Goal: Navigation & Orientation: Understand site structure

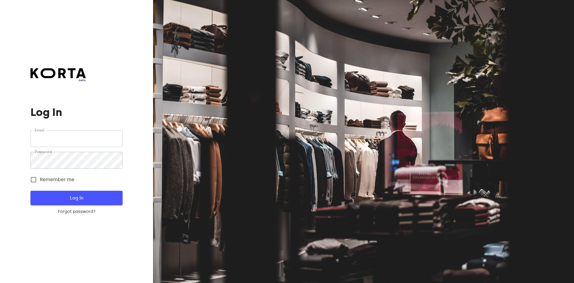
type input "[EMAIL_ADDRESS][DOMAIN_NAME]"
click at [94, 201] on span "Log In" at bounding box center [76, 198] width 73 height 8
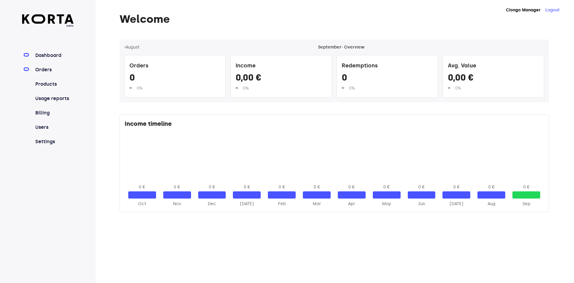
click at [41, 67] on link "Orders" at bounding box center [54, 69] width 40 height 7
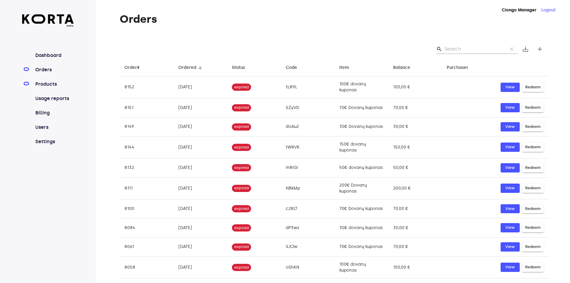
click at [52, 86] on link "Products" at bounding box center [54, 83] width 40 height 7
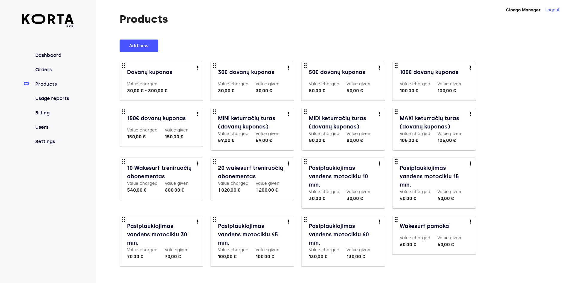
click at [46, 66] on nav "Dashboard Orders Products Usage reports Billing Users Settings" at bounding box center [48, 98] width 52 height 93
click at [46, 66] on link "Orders" at bounding box center [54, 69] width 40 height 7
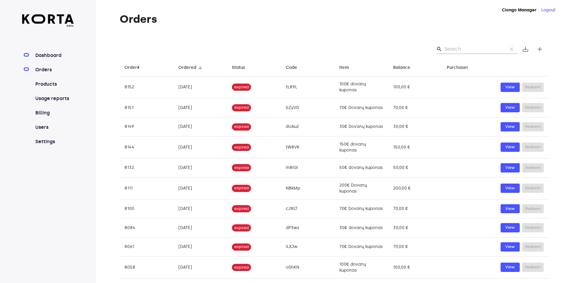
click at [50, 55] on link "Dashboard" at bounding box center [54, 55] width 40 height 7
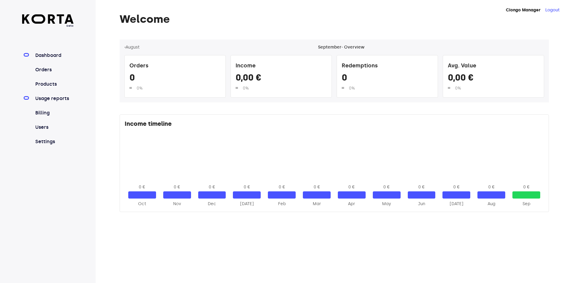
click at [59, 98] on link "Usage reports" at bounding box center [54, 98] width 40 height 7
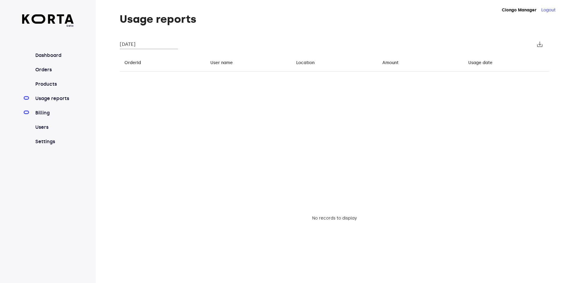
click at [48, 116] on link "Billing" at bounding box center [54, 112] width 40 height 7
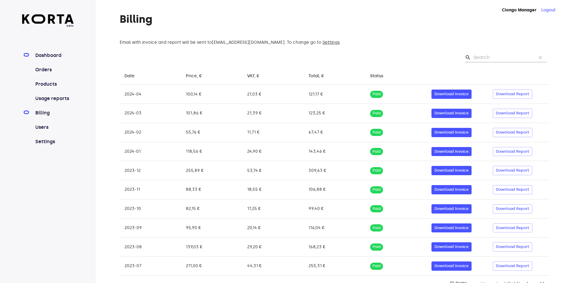
click at [59, 54] on link "Dashboard" at bounding box center [54, 55] width 40 height 7
